Goal: Task Accomplishment & Management: Complete application form

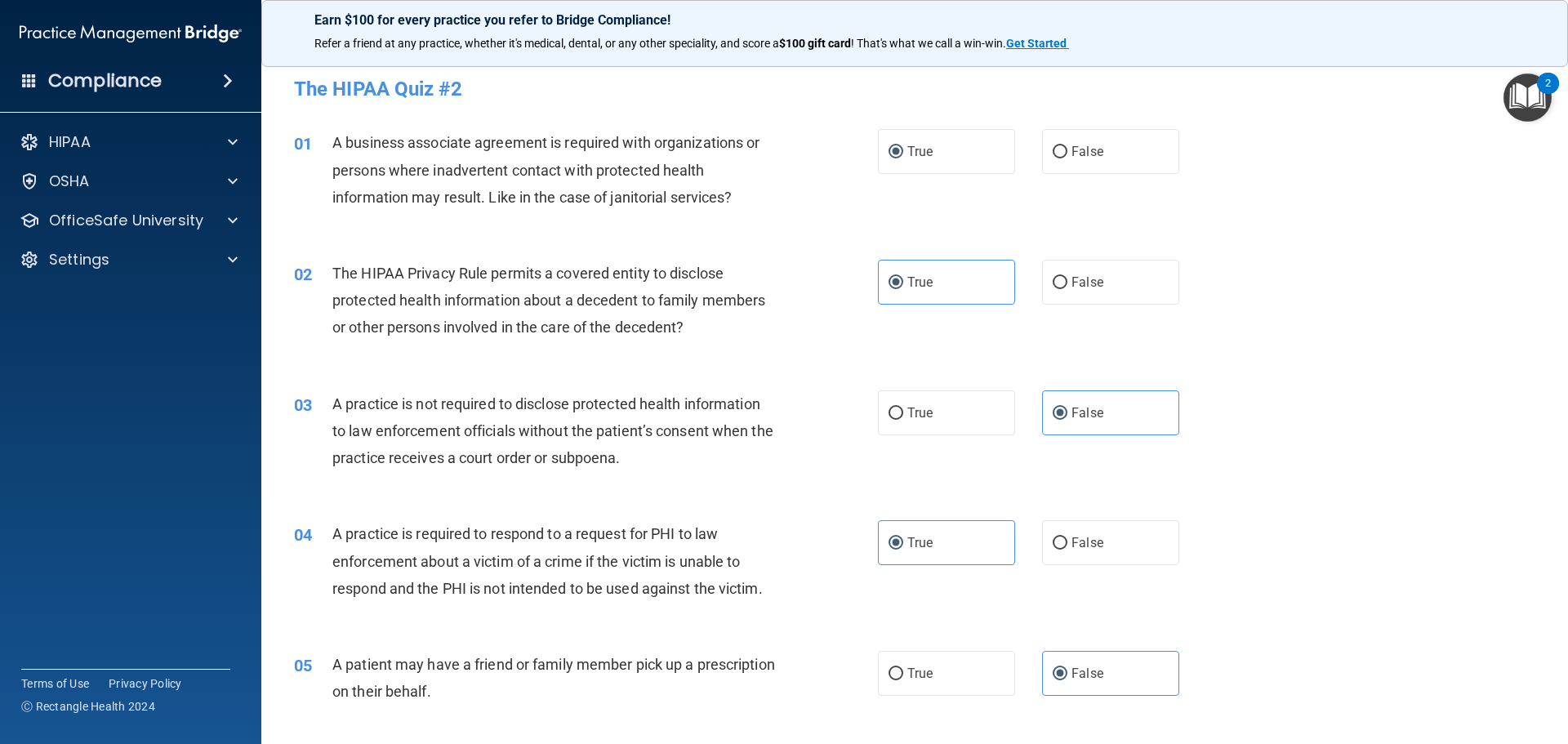
scroll to position [2896, 0]
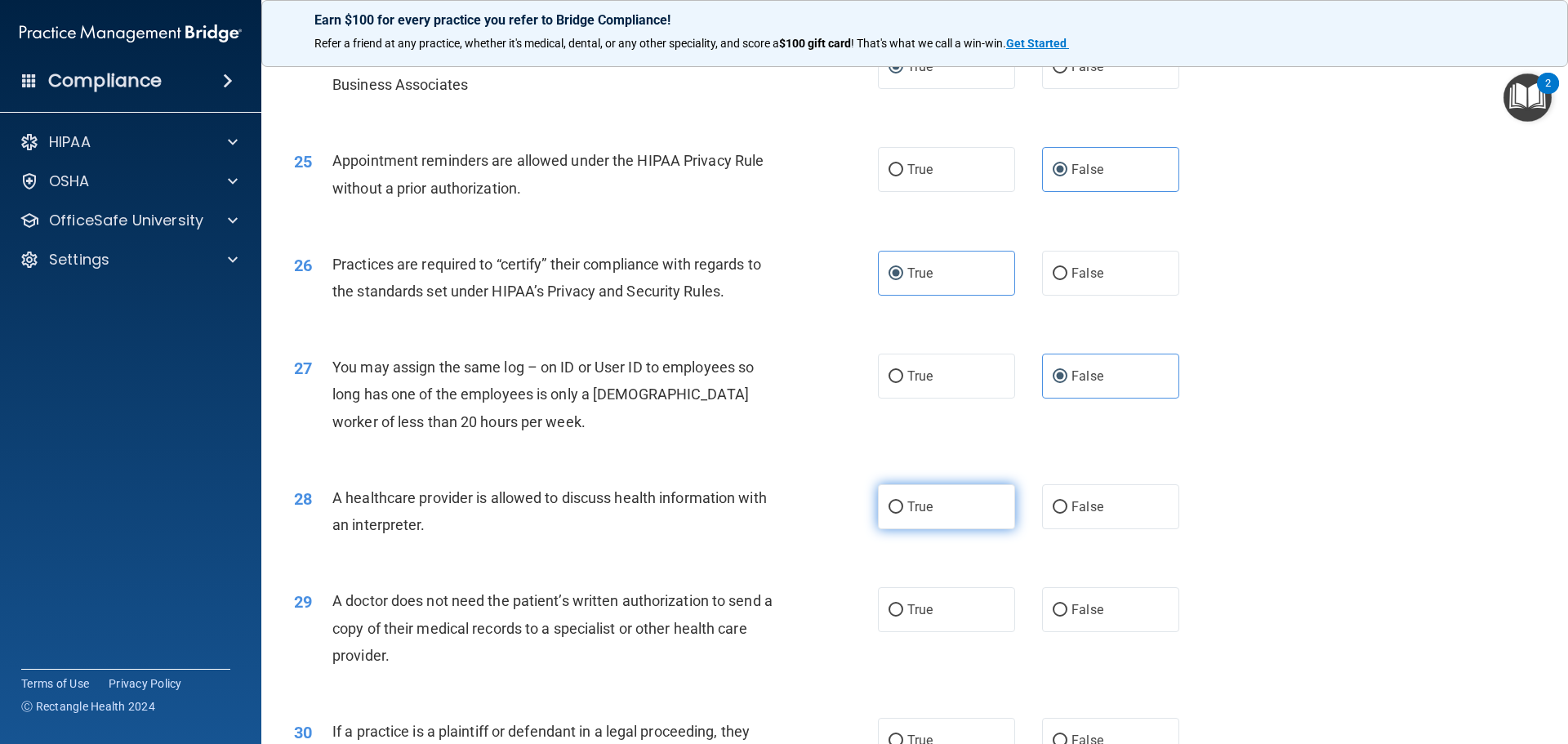
click at [922, 497] on label "True" at bounding box center [946, 507] width 137 height 45
click at [903, 502] on input "True" at bounding box center [895, 508] width 15 height 12
radio input "true"
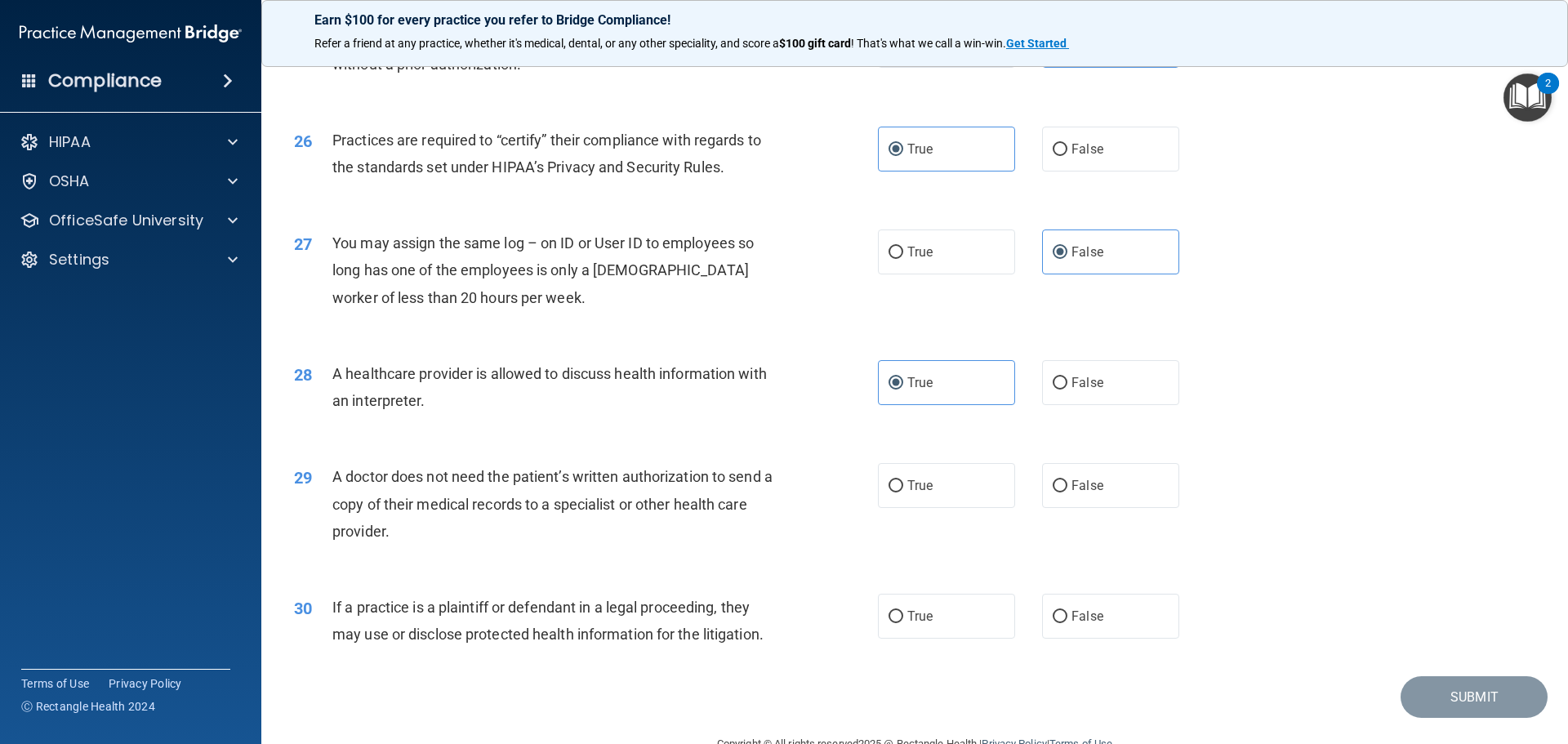
scroll to position [3060, 0]
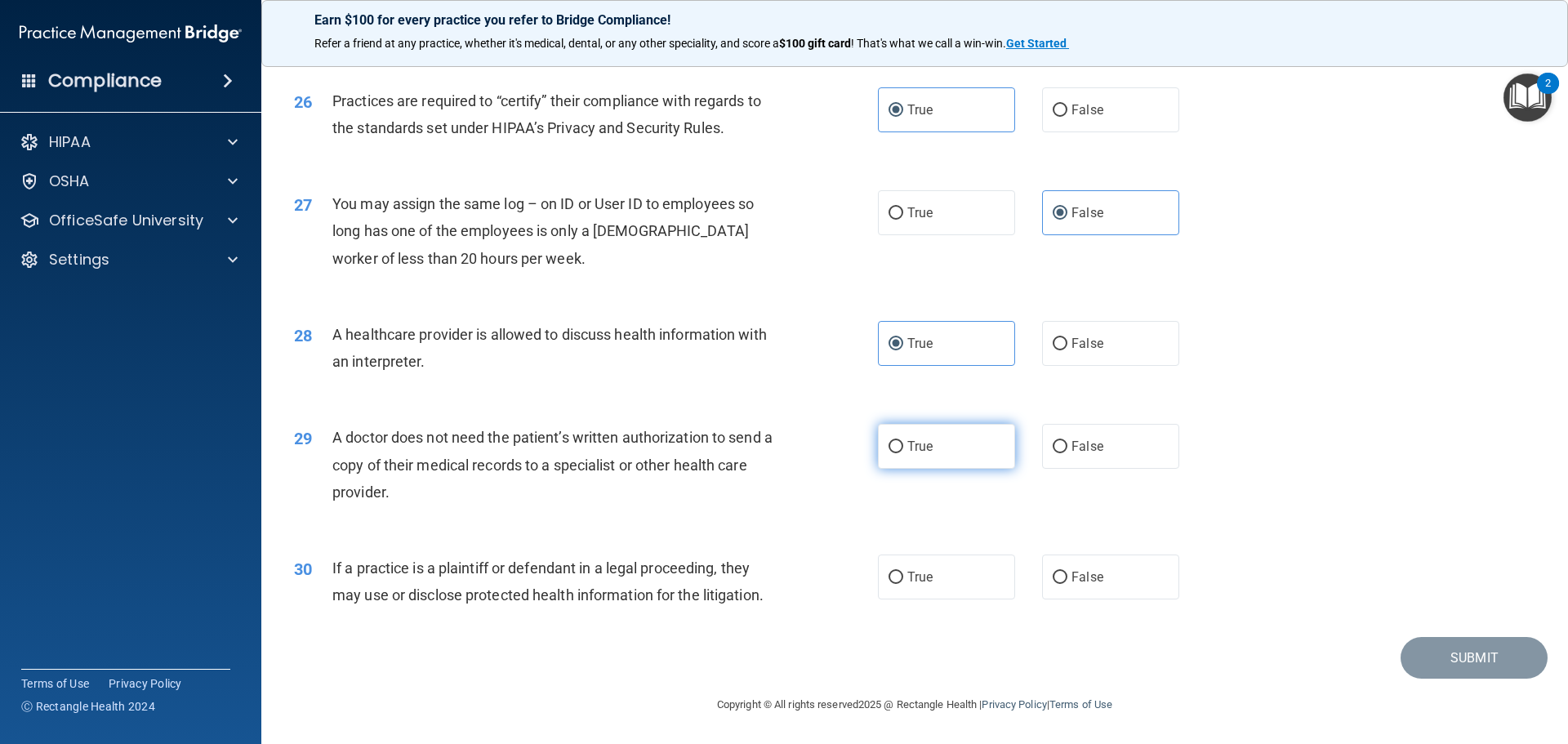
click at [975, 446] on label "True" at bounding box center [946, 447] width 137 height 45
click at [903, 446] on input "True" at bounding box center [895, 447] width 15 height 12
radio input "true"
click at [934, 577] on label "True" at bounding box center [946, 578] width 137 height 45
click at [903, 577] on input "True" at bounding box center [895, 578] width 15 height 12
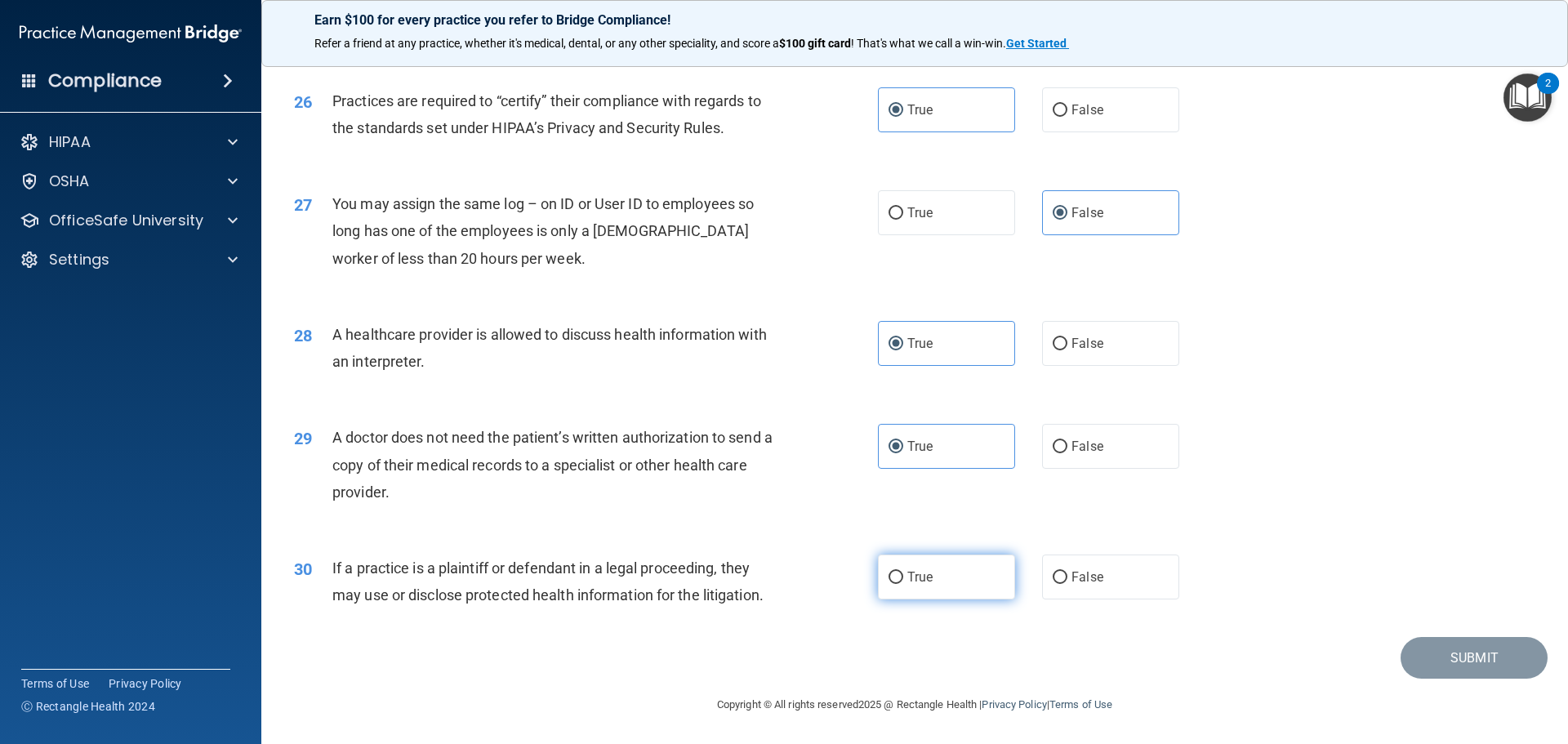
radio input "true"
click at [1477, 656] on button "Submit" at bounding box center [1473, 658] width 147 height 41
